Goal: Find specific page/section: Find specific page/section

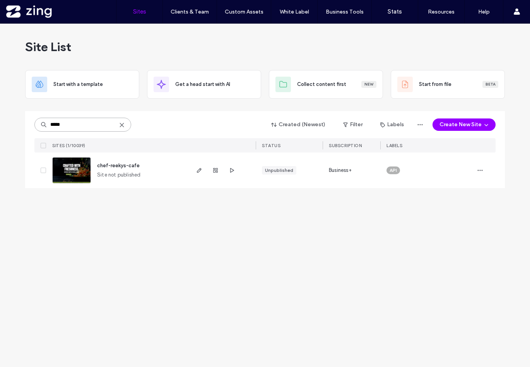
drag, startPoint x: 4, startPoint y: 125, endPoint x: -20, endPoint y: 124, distance: 24.8
click at [0, 124] on html ".wqwq-1{fill:#231f20;} .cls-1q, .cls-2q { fill-rule: evenodd; } .cls-2q { fill:…" at bounding box center [265, 183] width 530 height 367
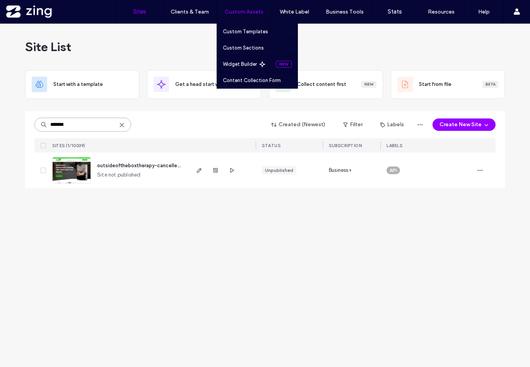
type input "*******"
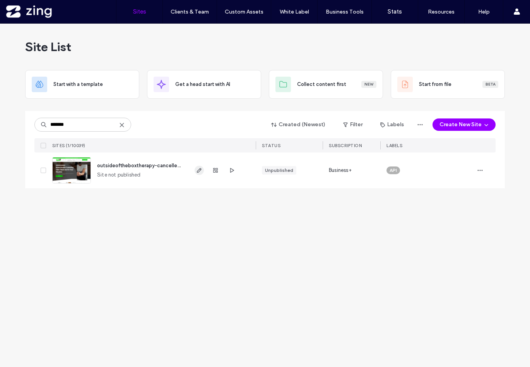
click at [199, 169] on use "button" at bounding box center [199, 170] width 5 height 5
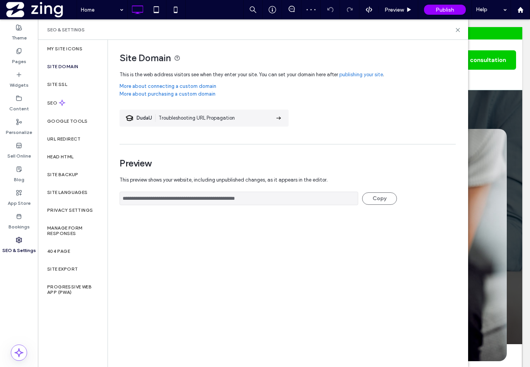
click at [456, 35] on div "SEO & Settings" at bounding box center [253, 29] width 430 height 20
click at [456, 32] on div "SEO & Settings" at bounding box center [252, 30] width 411 height 6
click at [456, 31] on use at bounding box center [457, 29] width 3 height 3
